Goal: Information Seeking & Learning: Find specific fact

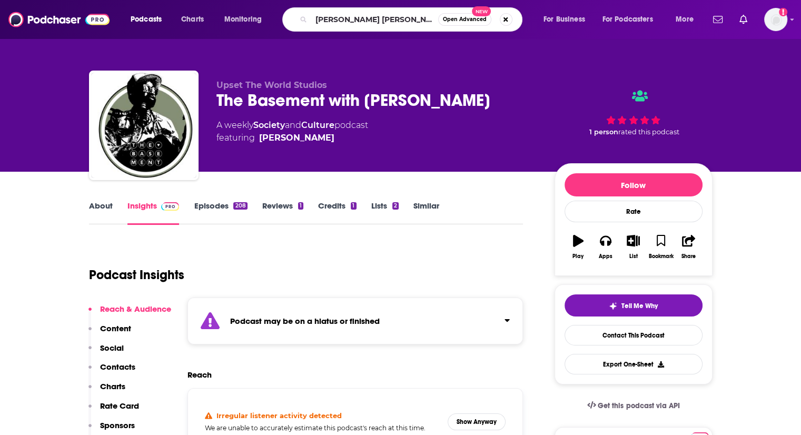
type input "[PERSON_NAME]"
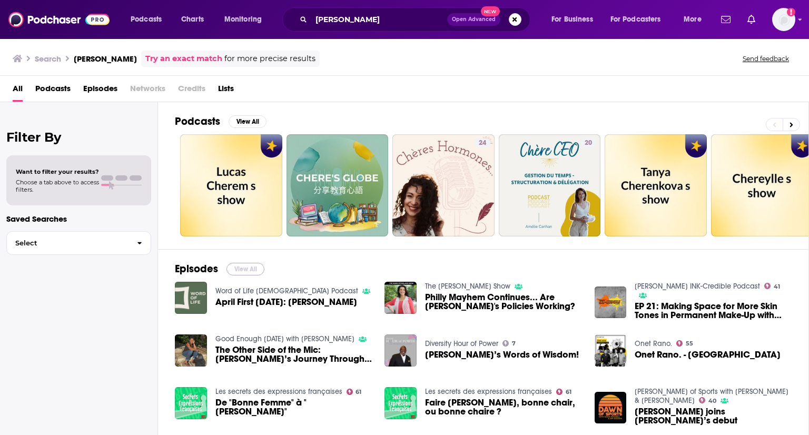
click at [252, 268] on button "View All" at bounding box center [246, 269] width 38 height 13
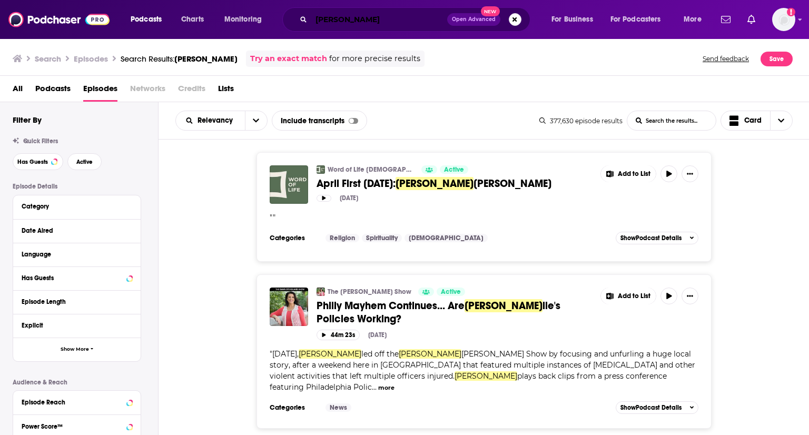
click at [370, 17] on input "[PERSON_NAME]" at bounding box center [379, 19] width 136 height 17
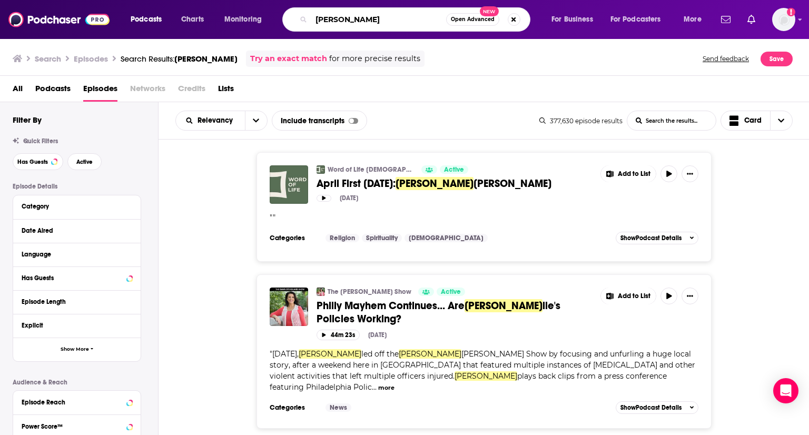
type input "[PERSON_NAME]"
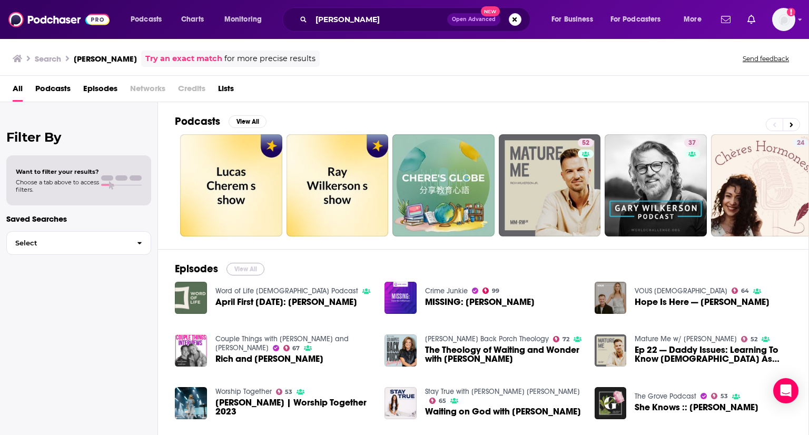
click at [259, 267] on button "View All" at bounding box center [246, 269] width 38 height 13
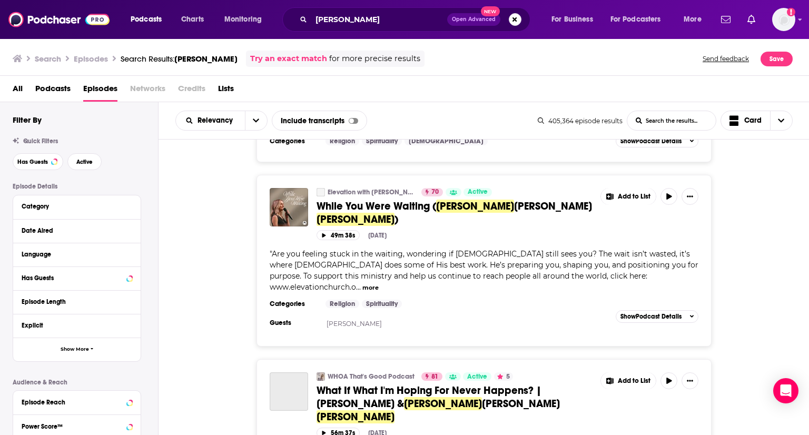
scroll to position [3426, 0]
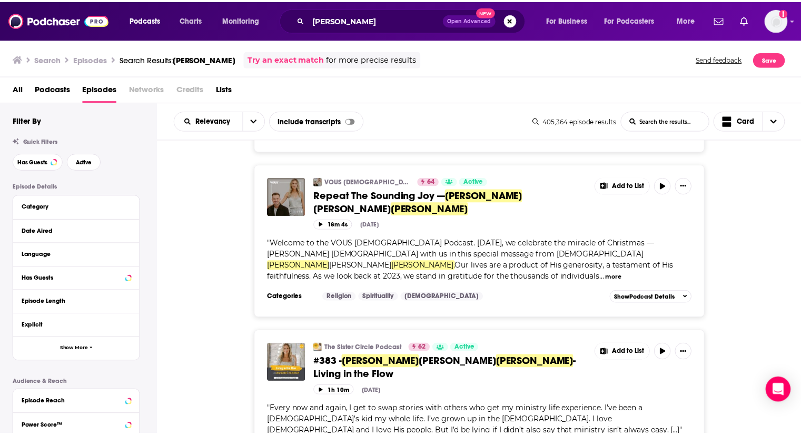
scroll to position [5901, 0]
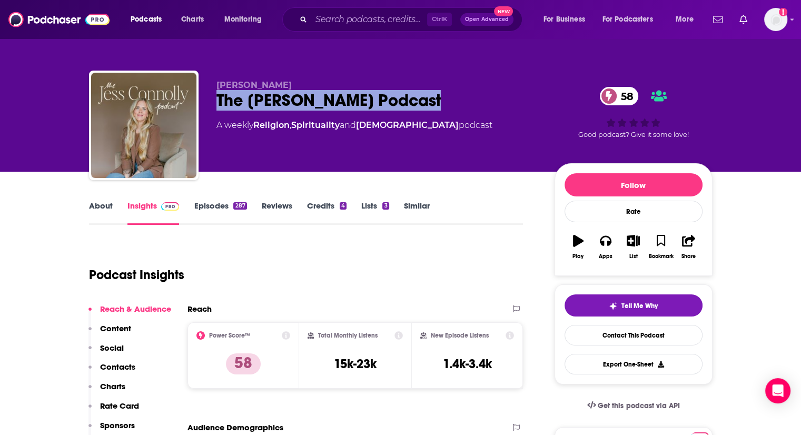
drag, startPoint x: 217, startPoint y: 101, endPoint x: 426, endPoint y: 107, distance: 209.2
click at [426, 107] on div "The [PERSON_NAME] Podcast 58" at bounding box center [377, 100] width 321 height 21
copy h2 "The [PERSON_NAME] Podcast"
